Goal: Task Accomplishment & Management: Manage account settings

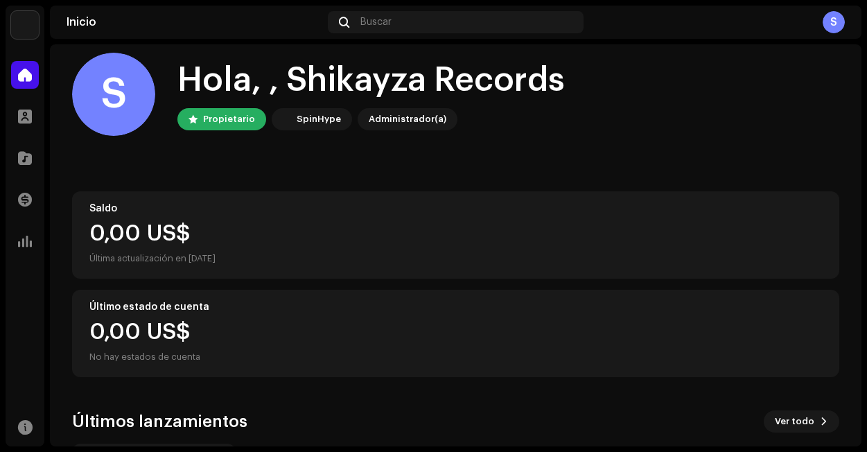
scroll to position [39, 0]
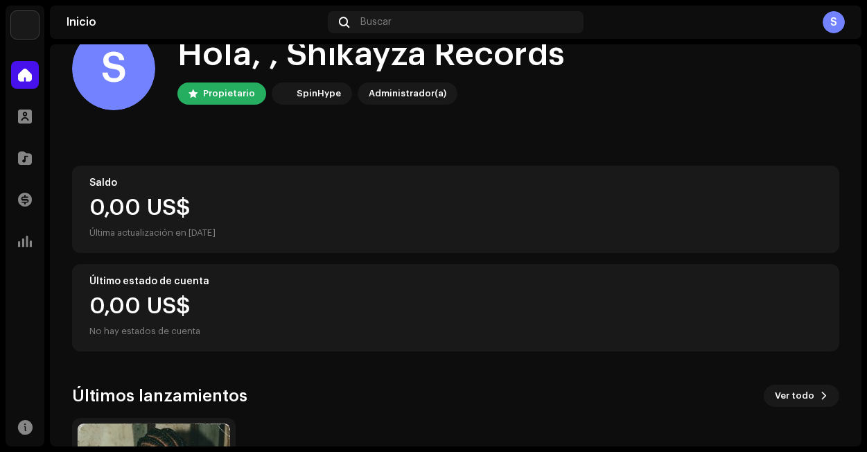
click at [24, 33] on img at bounding box center [25, 25] width 28 height 28
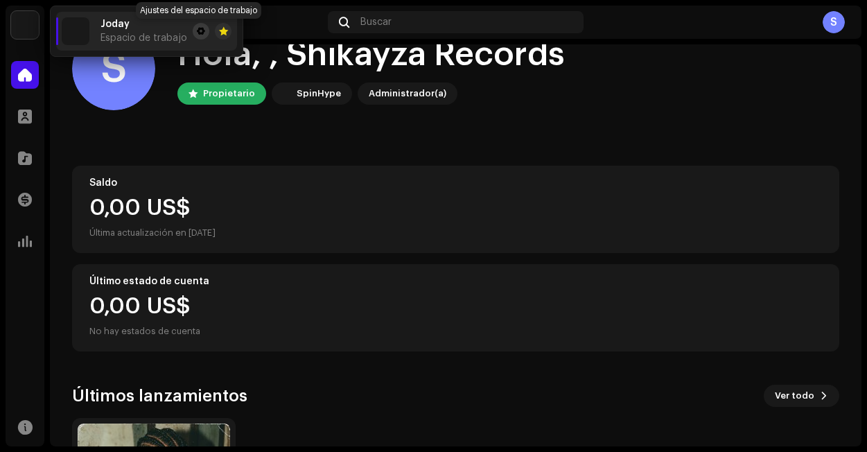
click at [199, 33] on span at bounding box center [201, 31] width 8 height 11
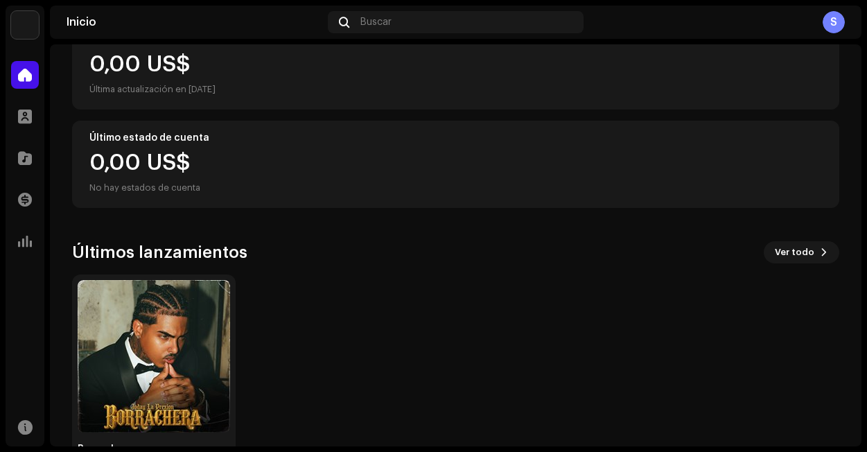
scroll to position [0, 0]
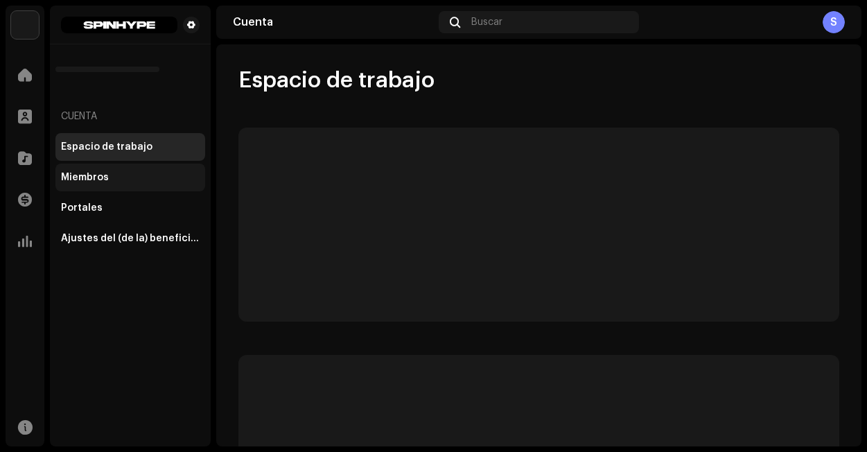
click at [119, 184] on div "Miembros" at bounding box center [130, 178] width 150 height 28
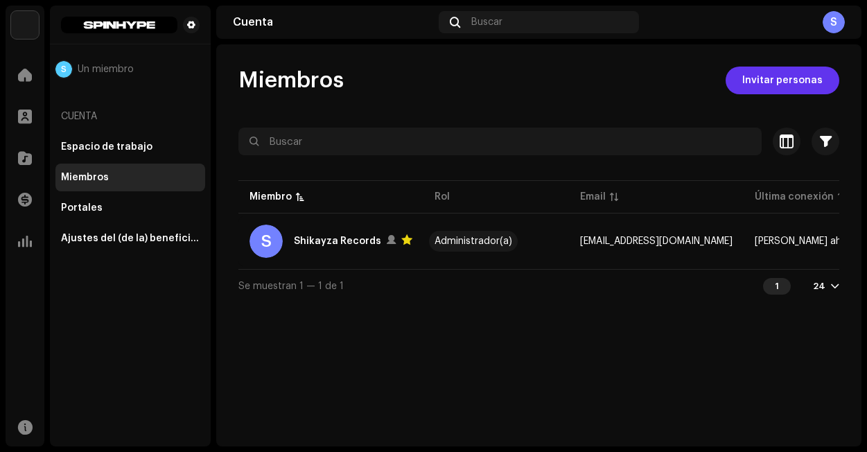
click at [780, 85] on span "Invitar personas" at bounding box center [782, 81] width 80 height 28
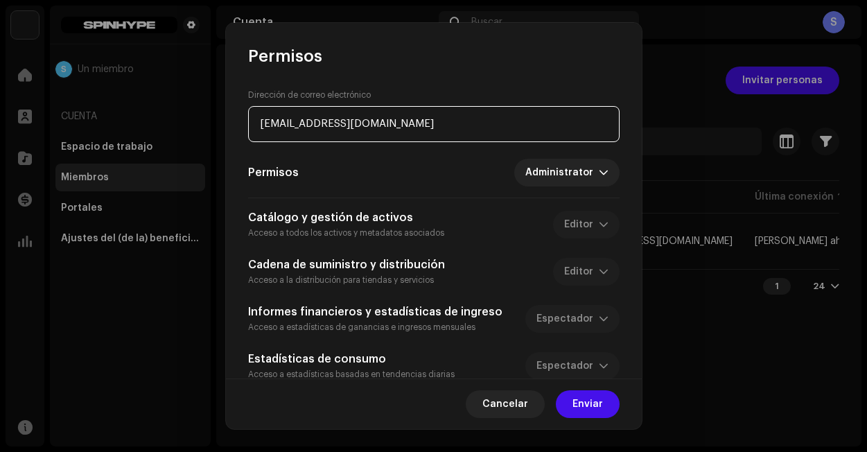
type input "[EMAIL_ADDRESS][DOMAIN_NAME]"
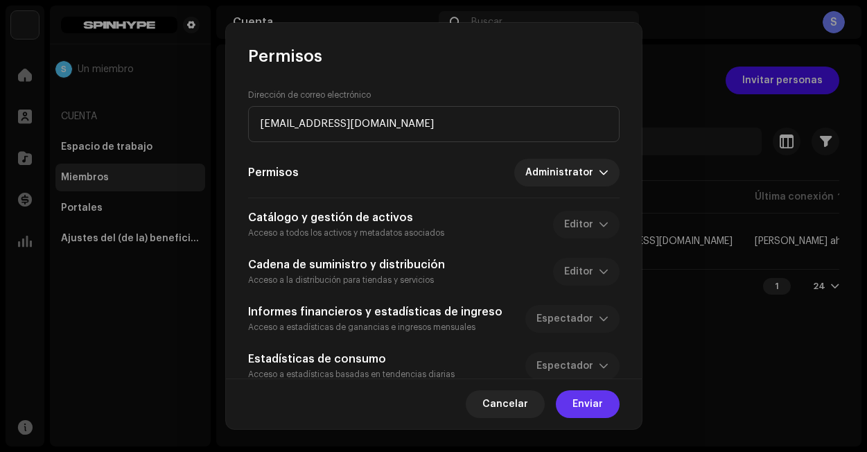
click at [565, 403] on button "Enviar" at bounding box center [588, 404] width 64 height 28
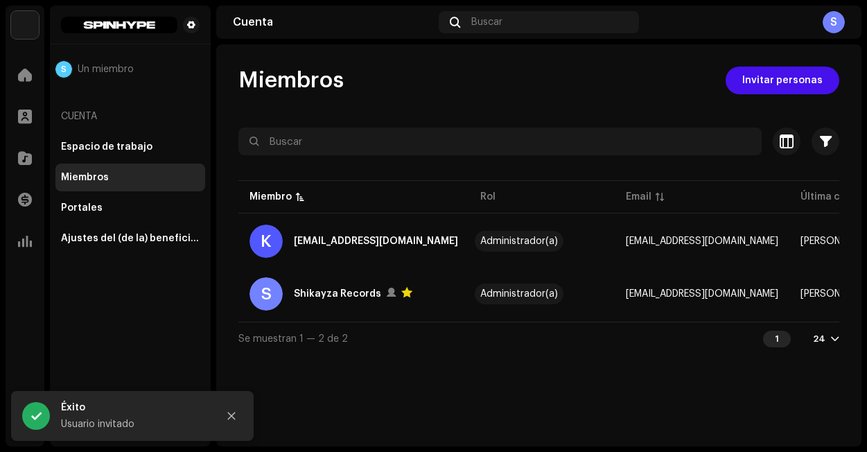
click at [613, 408] on div "Miembros Invitar personas Seleccionado 0 Seleccionar todo 2 Opciones Filtros Es…" at bounding box center [538, 245] width 645 height 402
click at [232, 416] on icon "Close" at bounding box center [232, 416] width 8 height 8
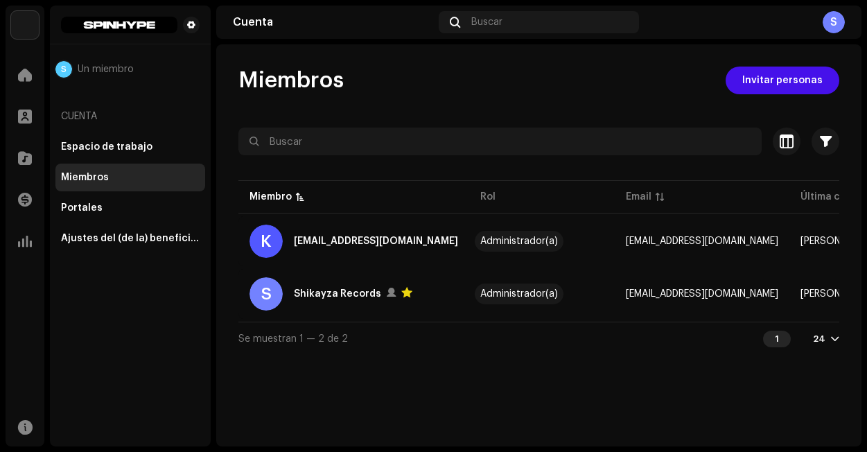
click at [33, 28] on img at bounding box center [25, 25] width 28 height 28
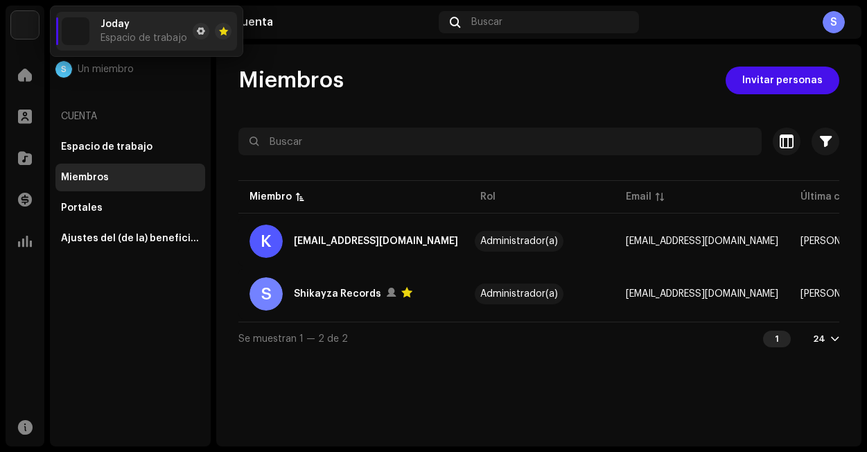
click at [840, 26] on div "S" at bounding box center [833, 22] width 22 height 22
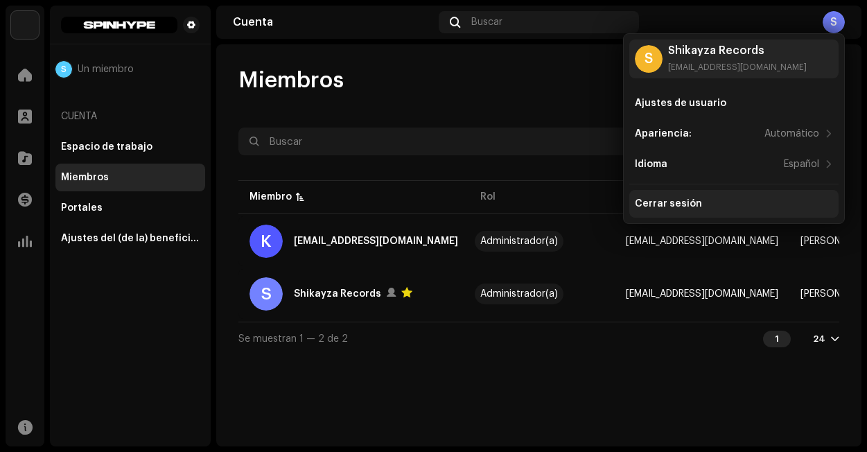
click at [675, 209] on div "Cerrar sesión" at bounding box center [668, 203] width 67 height 11
